Goal: Task Accomplishment & Management: Use online tool/utility

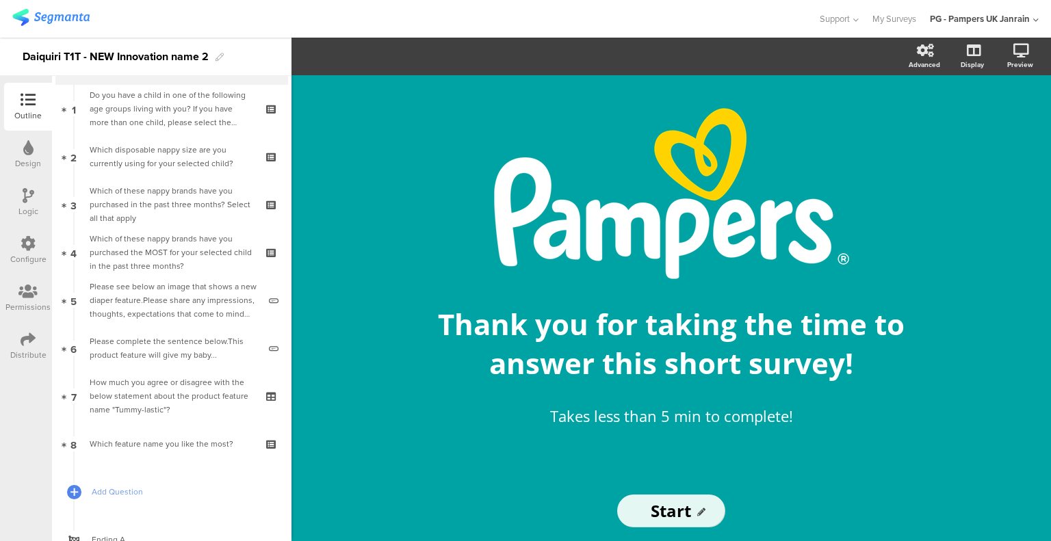
scroll to position [68, 0]
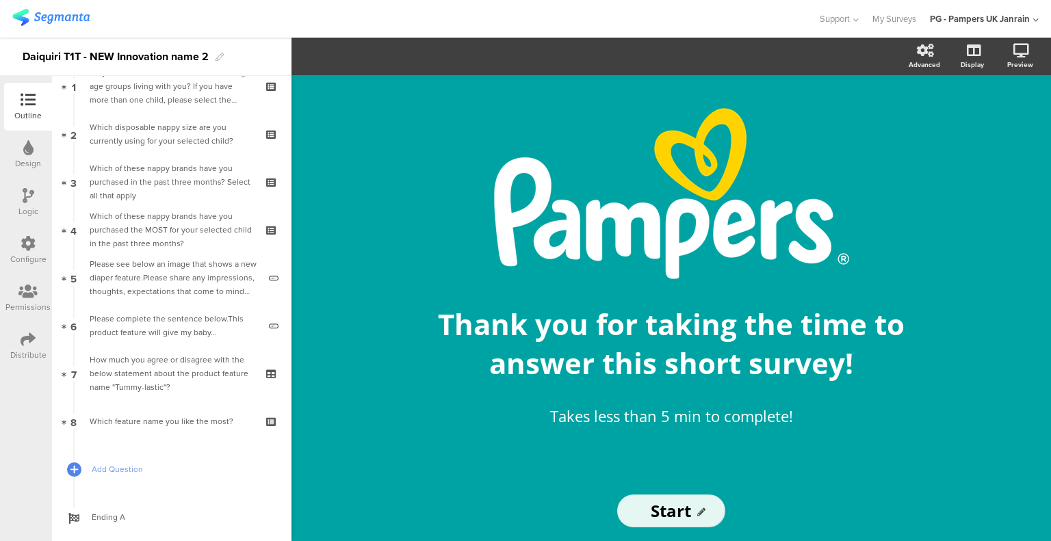
click at [163, 420] on div "Which feature name you like the most?" at bounding box center [171, 422] width 163 height 14
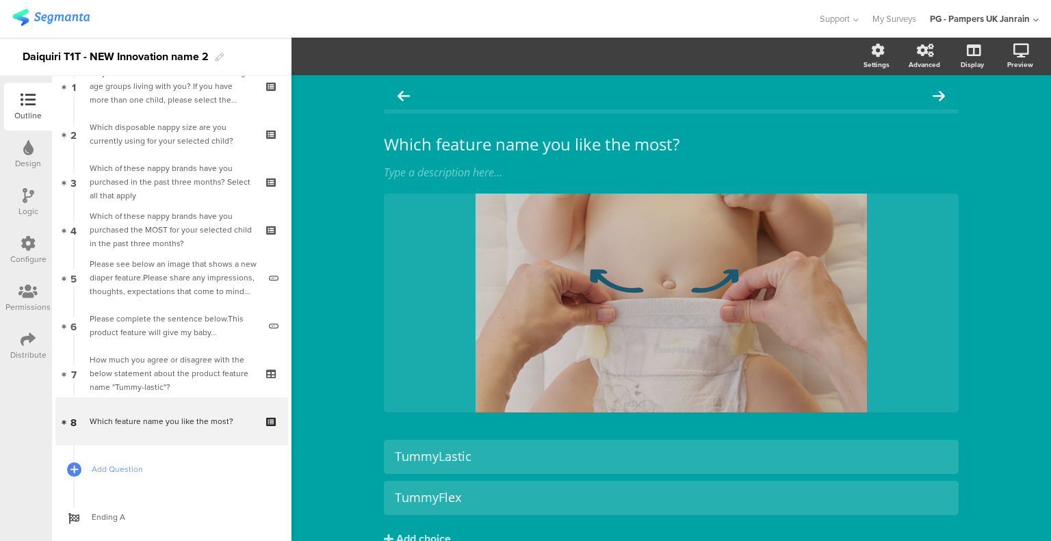
drag, startPoint x: 15, startPoint y: 337, endPoint x: 28, endPoint y: 334, distance: 13.4
click at [15, 337] on div "Distribute" at bounding box center [28, 346] width 48 height 48
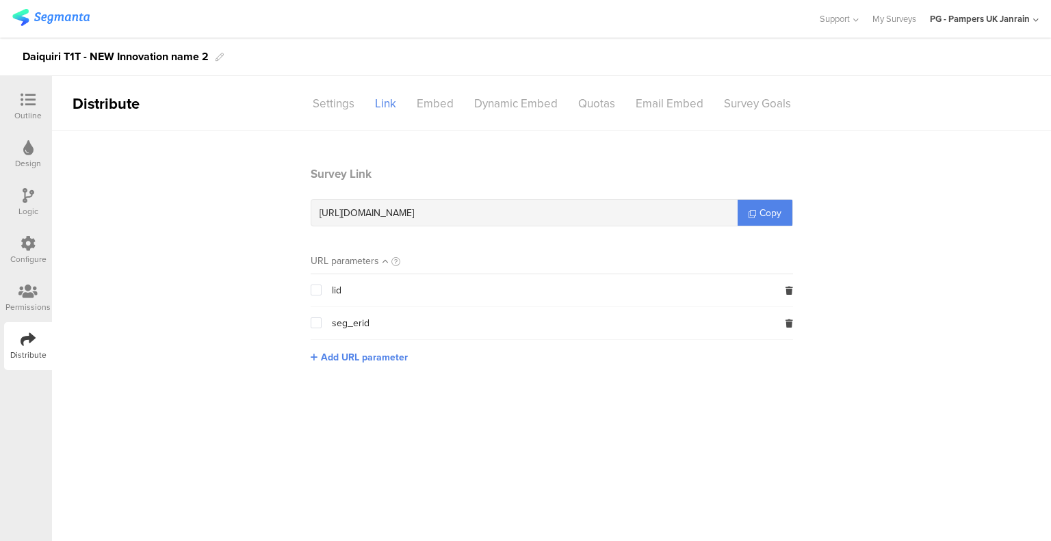
click at [759, 210] on span "Copy" at bounding box center [770, 213] width 22 height 14
click at [38, 150] on div "Design" at bounding box center [28, 155] width 48 height 48
